Goal: Task Accomplishment & Management: Complete application form

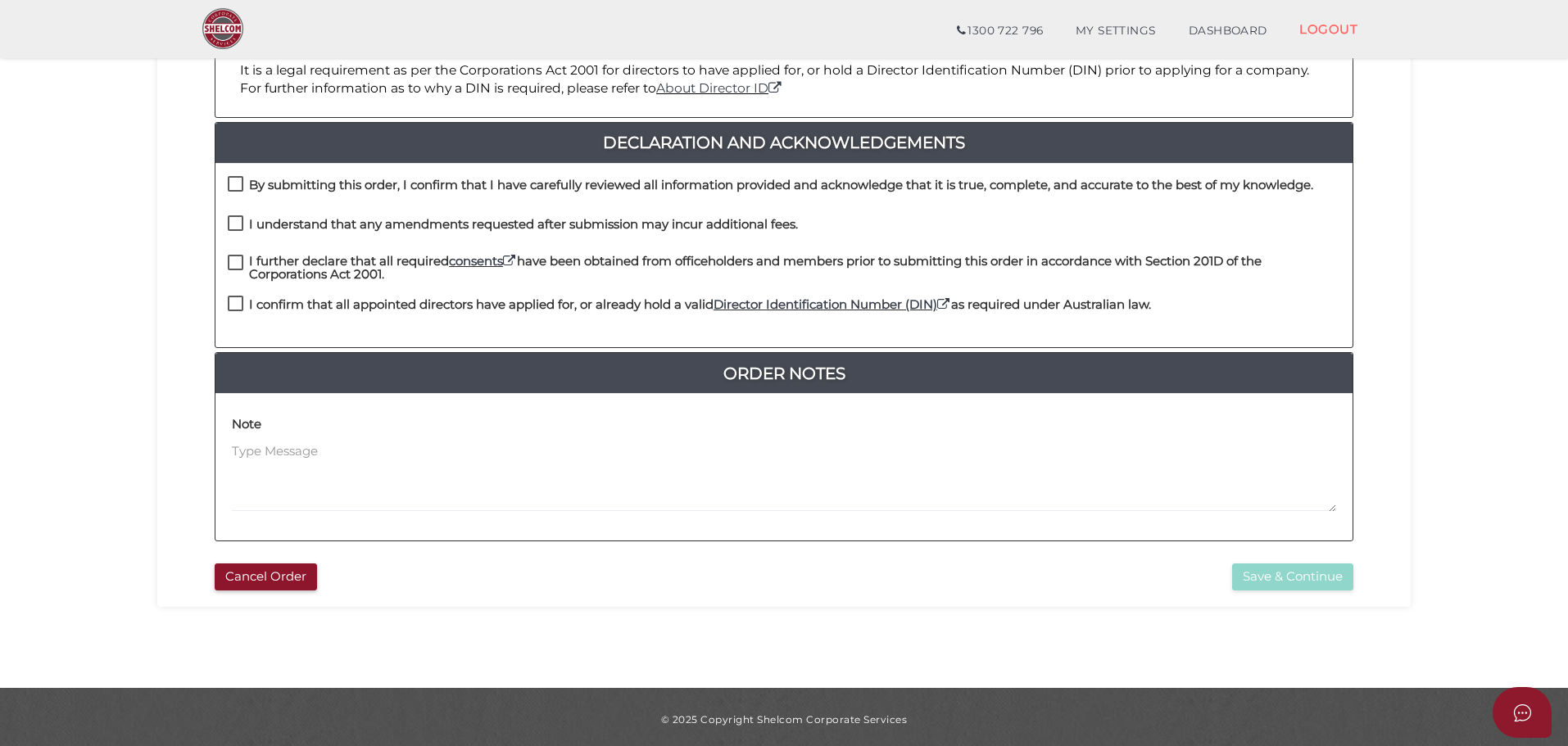
scroll to position [378, 0]
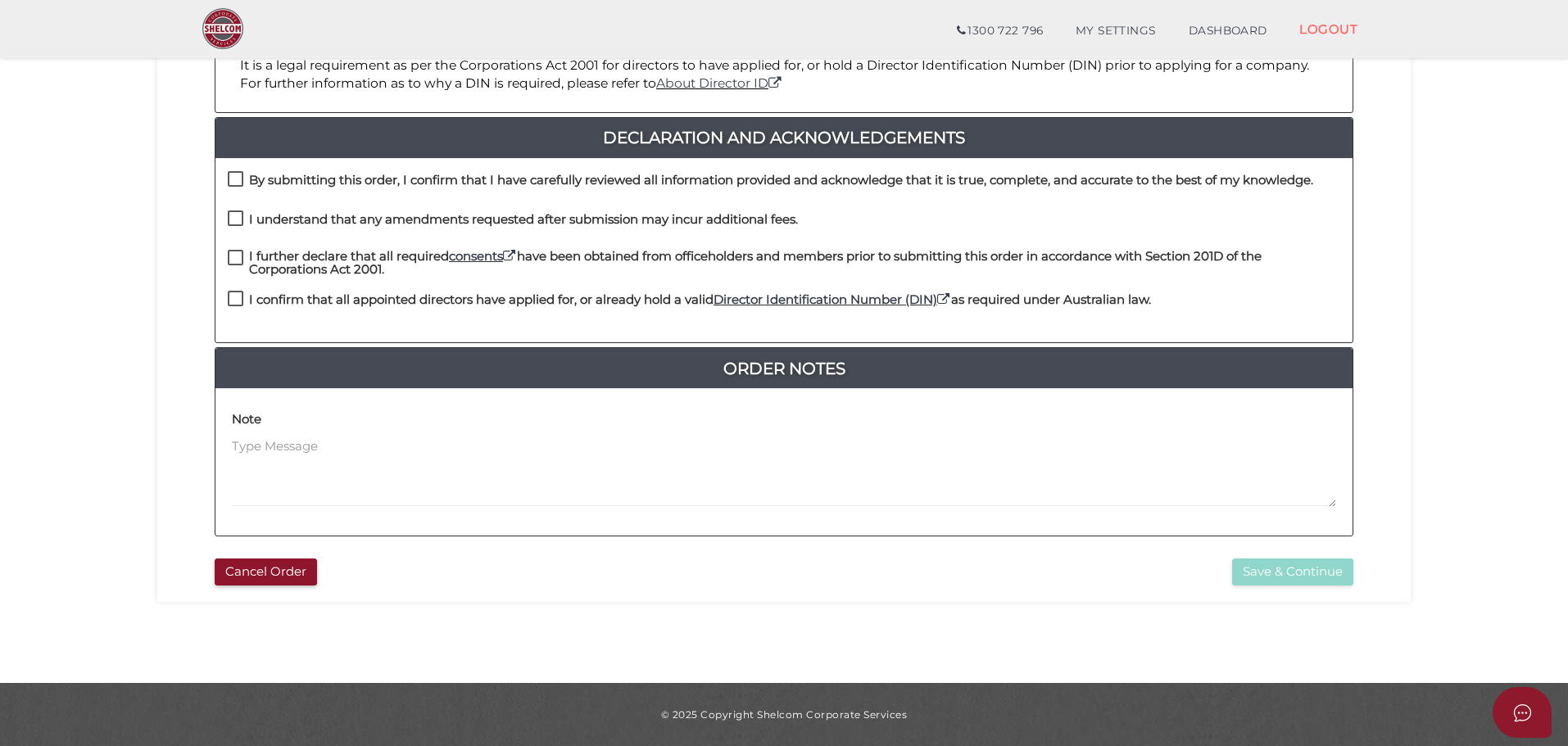
click at [240, 180] on label "By submitting this order, I confirm that I have carefully reviewed all informat…" at bounding box center [770, 184] width 1085 height 21
checkbox input "true"
click at [233, 218] on label "I understand that any amendments requested after submission may incur additiona…" at bounding box center [512, 223] width 570 height 21
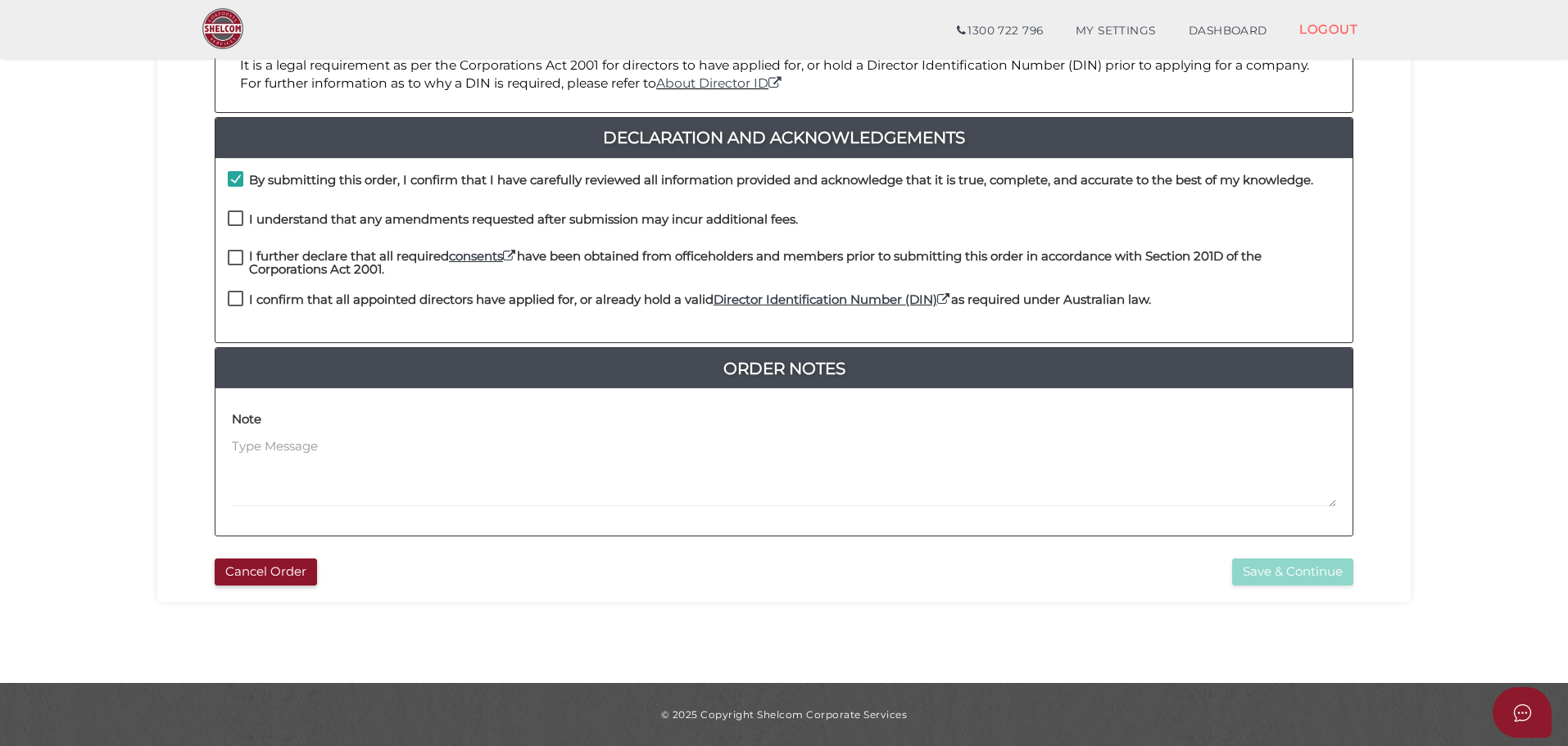
checkbox input "true"
drag, startPoint x: 231, startPoint y: 256, endPoint x: 232, endPoint y: 291, distance: 35.0
click at [231, 257] on label "I further declare that all required consents have been obtained from officehold…" at bounding box center [784, 260] width 1112 height 21
checkbox input "true"
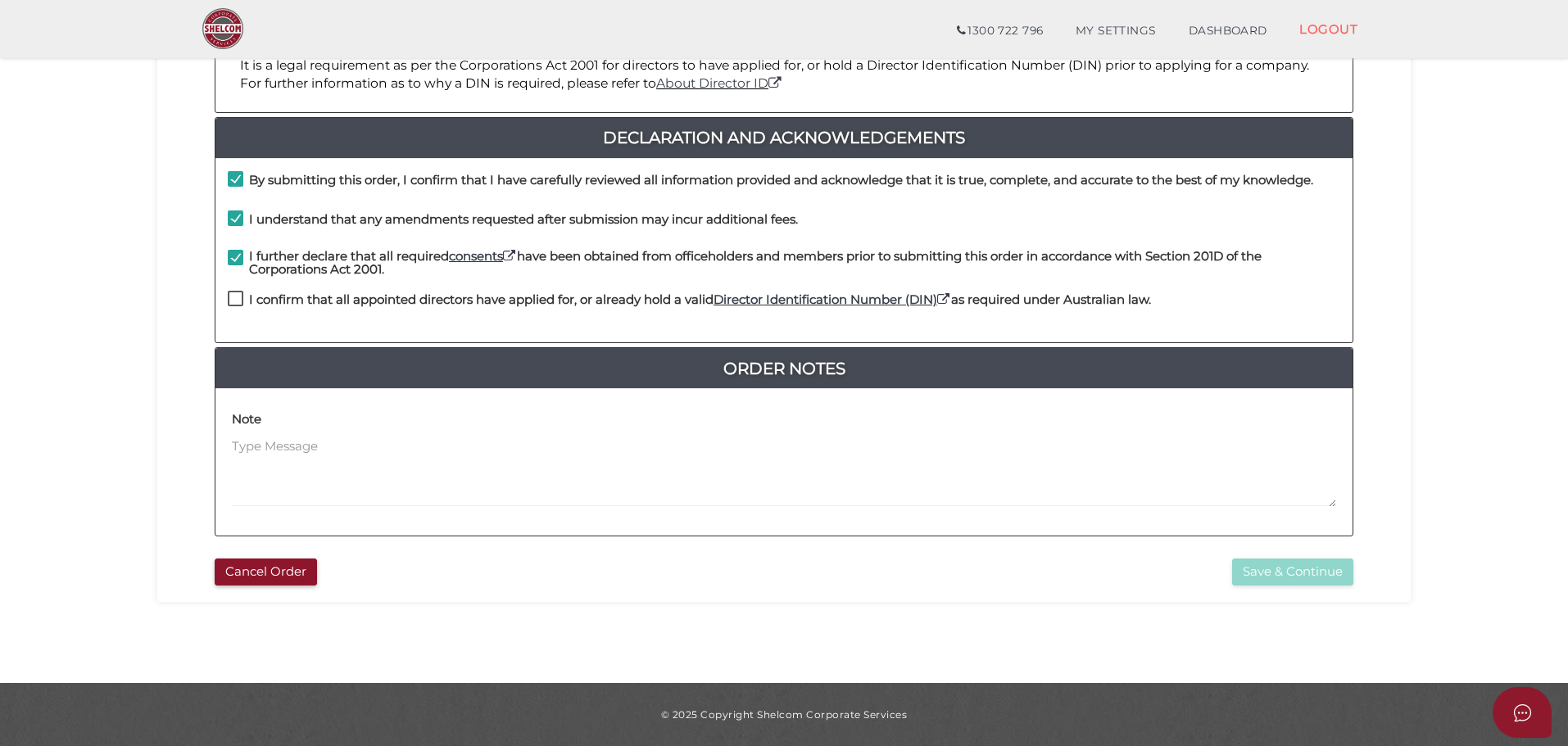
click at [232, 299] on label "I confirm that all appointed directors have applied for, or already hold a vali…" at bounding box center [689, 303] width 923 height 21
checkbox input "true"
click at [1307, 571] on button "Save & Continue" at bounding box center [1292, 571] width 121 height 27
